Goal: Task Accomplishment & Management: Manage account settings

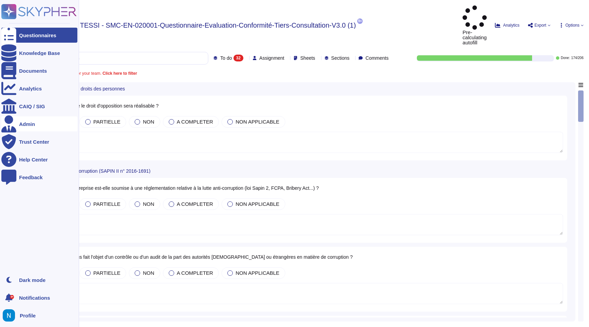
click at [32, 127] on div "Admin" at bounding box center [39, 123] width 76 height 15
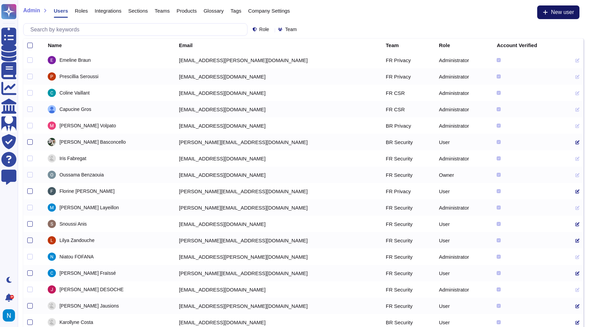
click at [548, 14] on button "New user" at bounding box center [558, 12] width 42 height 14
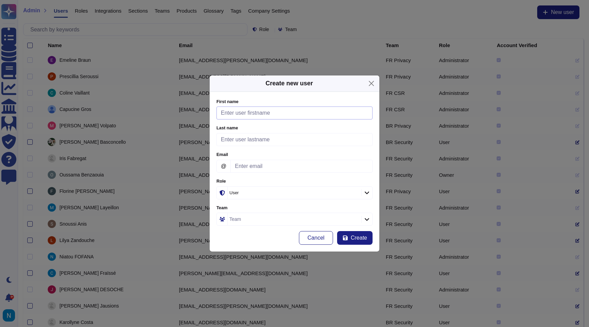
click at [335, 112] on input "First name" at bounding box center [294, 112] width 156 height 13
type input "[PERSON_NAME]"
click at [287, 166] on input "Email" at bounding box center [301, 166] width 142 height 13
click at [286, 145] on input "Last name" at bounding box center [294, 139] width 156 height 13
type input "Luna"
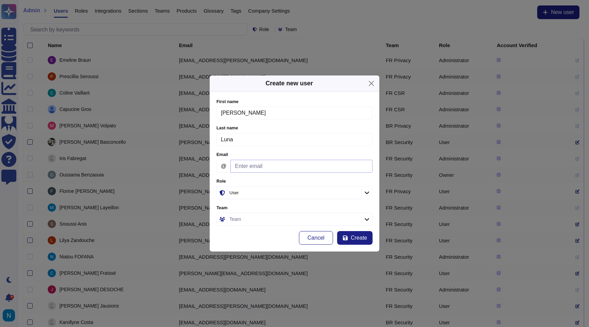
click at [263, 163] on input "Email" at bounding box center [301, 166] width 142 height 13
paste input "[PERSON_NAME][EMAIL_ADDRESS][PERSON_NAME][DOMAIN_NAME]"
type input "[PERSON_NAME][EMAIL_ADDRESS][PERSON_NAME][DOMAIN_NAME]"
click at [367, 215] on div at bounding box center [366, 218] width 11 height 7
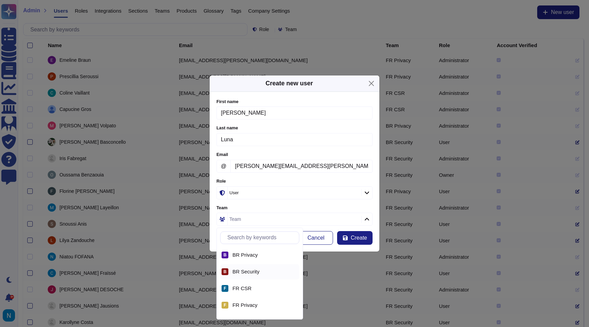
click at [252, 274] on span "BR Security" at bounding box center [245, 271] width 27 height 6
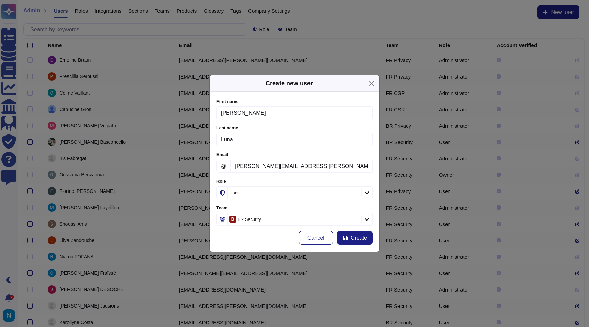
click at [271, 232] on div "Cancel Create" at bounding box center [294, 238] width 156 height 14
click at [353, 235] on span "Create" at bounding box center [359, 237] width 16 height 5
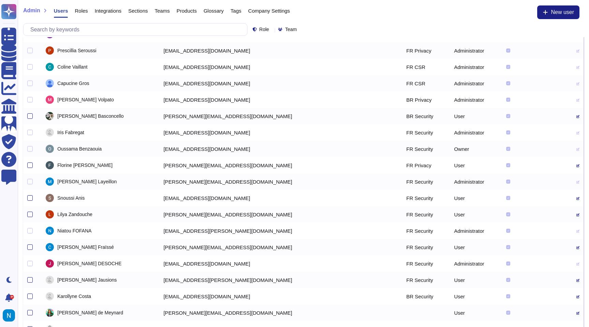
scroll to position [29, 0]
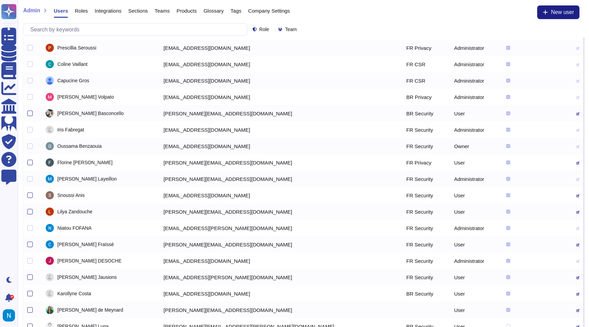
click at [576, 277] on icon at bounding box center [577, 277] width 3 height 3
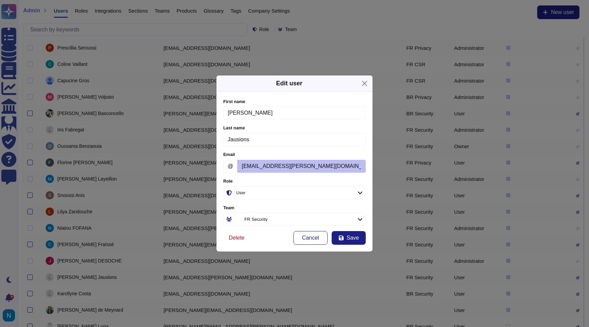
click at [233, 237] on span "Delete" at bounding box center [237, 237] width 16 height 5
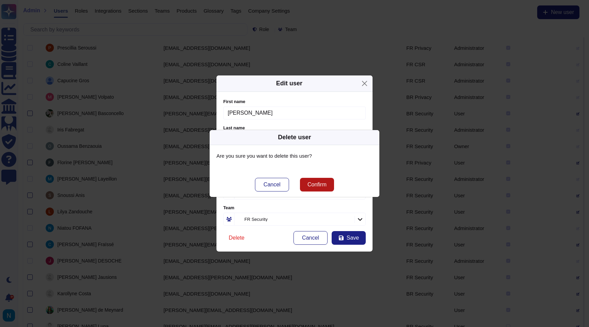
click at [308, 184] on span "Confirm" at bounding box center [316, 184] width 19 height 5
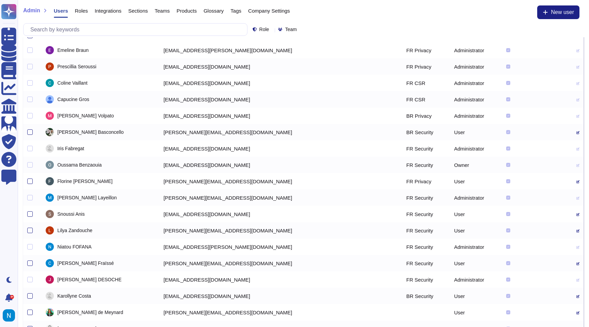
scroll to position [20, 0]
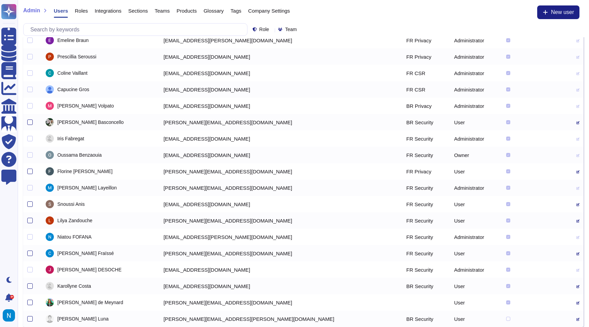
click at [576, 288] on icon at bounding box center [577, 286] width 3 height 3
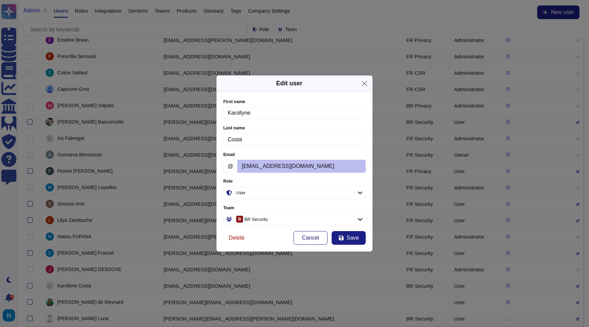
click at [235, 237] on span "Delete" at bounding box center [237, 237] width 16 height 5
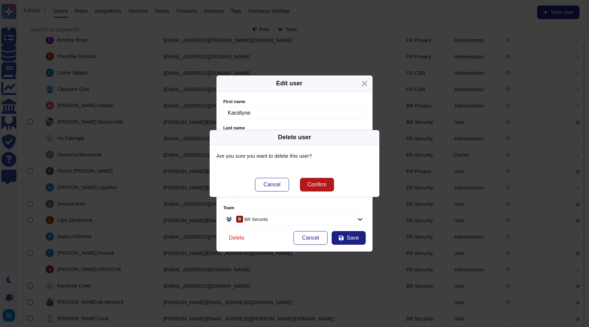
click at [315, 186] on span "Confirm" at bounding box center [316, 184] width 19 height 5
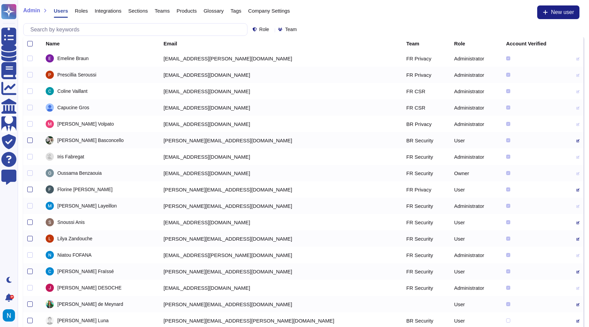
scroll to position [0, 0]
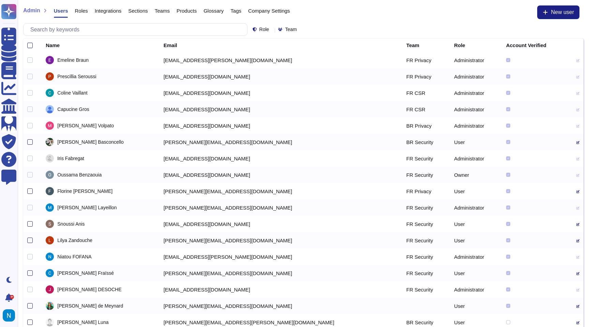
click at [576, 323] on icon at bounding box center [577, 322] width 3 height 3
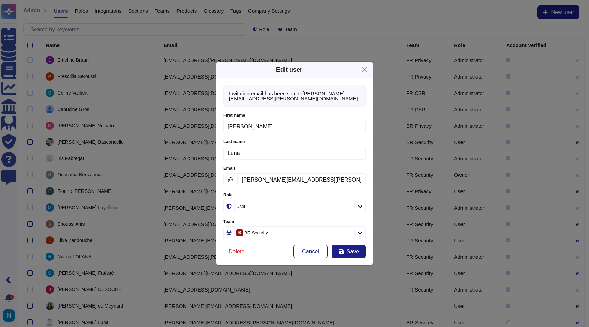
click at [360, 206] on icon at bounding box center [360, 206] width 4 height 3
click at [283, 205] on div "User" at bounding box center [291, 206] width 110 height 4
click at [359, 239] on icon at bounding box center [413, 293] width 109 height 109
click at [324, 206] on div "Role" at bounding box center [294, 206] width 118 height 12
click at [300, 202] on div "Role" at bounding box center [294, 206] width 118 height 12
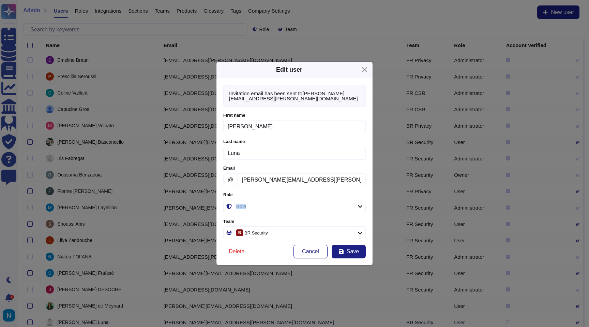
click at [298, 202] on div "Role" at bounding box center [294, 206] width 118 height 12
click at [294, 206] on div "Role" at bounding box center [294, 206] width 118 height 12
click at [300, 205] on div "Role" at bounding box center [294, 206] width 118 height 12
click at [366, 70] on button "Close" at bounding box center [364, 69] width 11 height 11
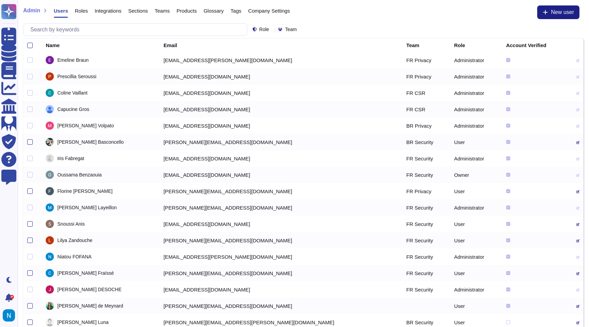
scroll to position [4, 0]
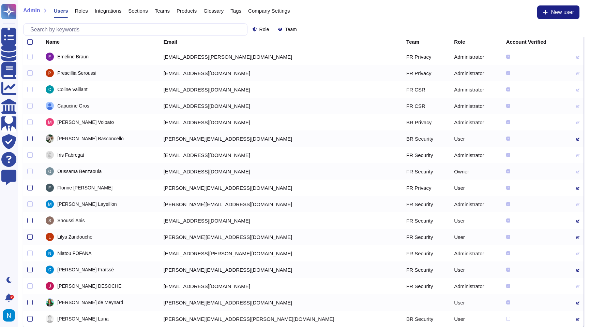
click at [273, 32] on div "Role Team" at bounding box center [303, 29] width 560 height 13
click at [283, 84] on icon at bounding box center [359, 127] width 153 height 87
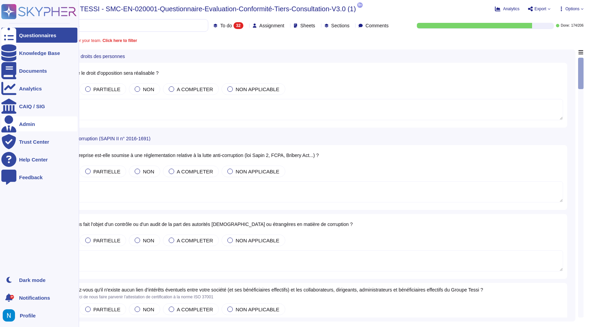
click at [20, 122] on div "Admin" at bounding box center [27, 123] width 16 height 5
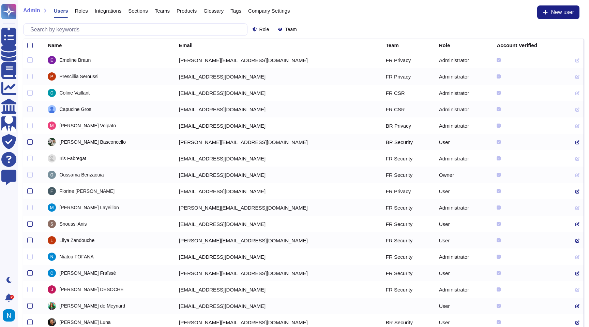
scroll to position [4, 0]
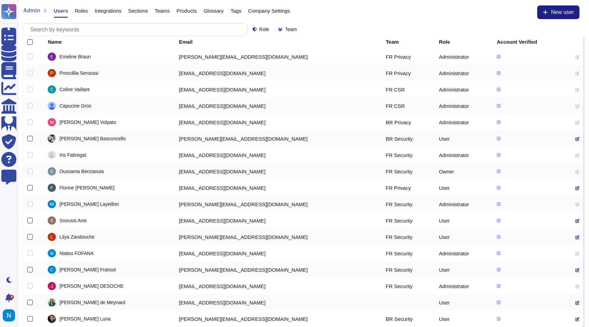
click at [435, 318] on td "User" at bounding box center [464, 318] width 58 height 16
click at [571, 316] on td at bounding box center [577, 318] width 12 height 16
click at [575, 317] on icon at bounding box center [577, 319] width 4 height 4
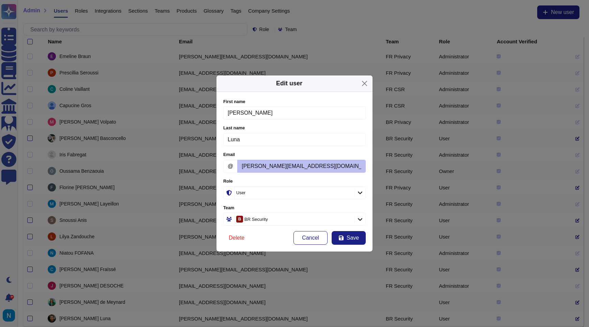
click at [330, 192] on div "User" at bounding box center [291, 192] width 110 height 4
click at [355, 193] on div at bounding box center [360, 192] width 11 height 7
click at [324, 190] on div "User" at bounding box center [291, 192] width 110 height 4
click at [322, 191] on div "User" at bounding box center [291, 192] width 110 height 4
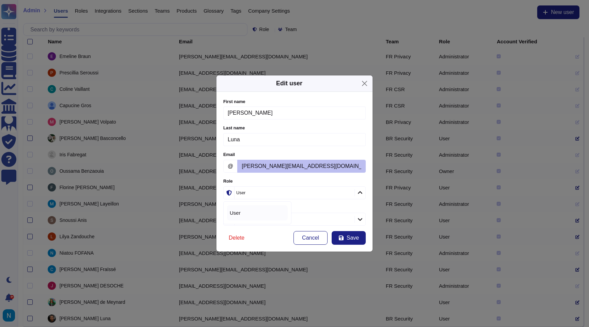
click at [277, 186] on div "User" at bounding box center [294, 192] width 118 height 12
click at [359, 226] on icon at bounding box center [413, 280] width 109 height 109
click at [321, 192] on div "Role" at bounding box center [294, 192] width 118 height 12
click at [232, 190] on div at bounding box center [229, 192] width 11 height 12
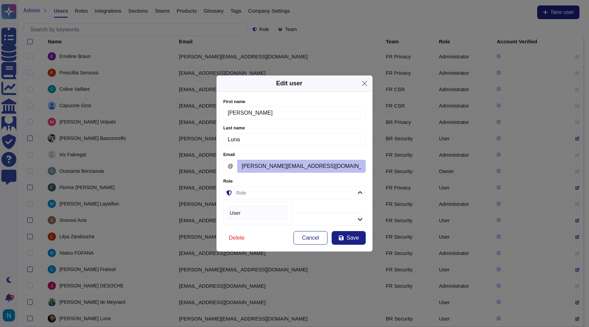
click at [234, 216] on div "User" at bounding box center [257, 212] width 61 height 15
click at [358, 193] on icon at bounding box center [360, 193] width 5 height 6
click at [362, 83] on button "Close" at bounding box center [364, 83] width 11 height 11
